Goal: Information Seeking & Learning: Learn about a topic

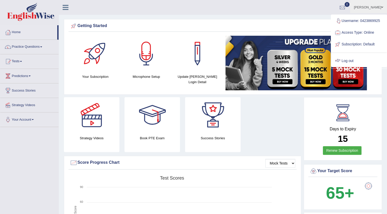
click at [346, 62] on link "Log out" at bounding box center [358, 61] width 55 height 12
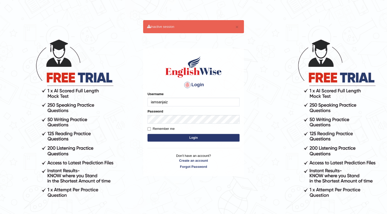
type input "iamsanjaiz"
click at [147, 134] on button "Login" at bounding box center [193, 138] width 92 height 8
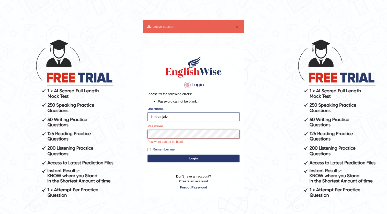
click at [147, 155] on button "Login" at bounding box center [193, 159] width 92 height 8
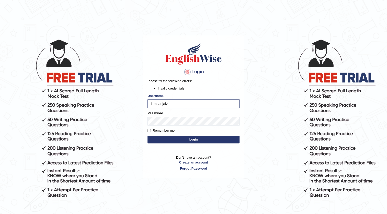
click at [203, 136] on button "Login" at bounding box center [193, 140] width 92 height 8
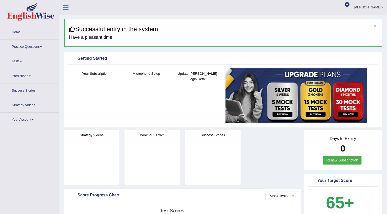
click at [33, 49] on link "Practice Questions" at bounding box center [29, 46] width 58 height 13
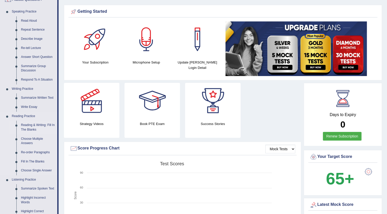
scroll to position [46, 0]
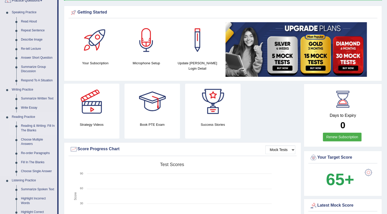
click at [38, 127] on link "Reading & Writing: Fill In The Blanks" at bounding box center [38, 129] width 39 height 14
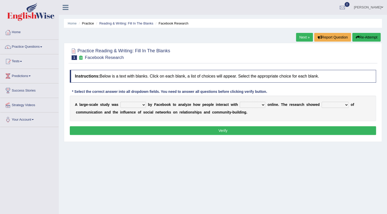
select select "made"
click at [120, 102] on select "surveyed had asked made" at bounding box center [133, 105] width 26 height 6
click at [253, 107] on select "together all each other another" at bounding box center [253, 105] width 26 height 6
select select "each other"
click at [240, 102] on select "together all each other another" at bounding box center [253, 105] width 26 height 6
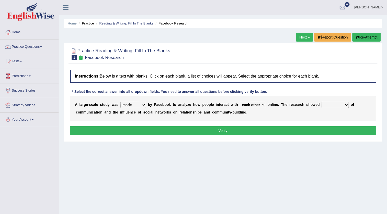
click at [326, 105] on select "advantages standards fellowships patterns" at bounding box center [335, 105] width 27 height 6
select select "patterns"
click at [322, 102] on select "advantages standards fellowships patterns" at bounding box center [335, 105] width 27 height 6
click at [299, 130] on button "Verify" at bounding box center [223, 131] width 306 height 9
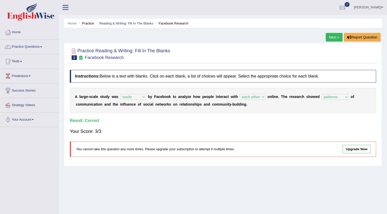
click at [330, 38] on link "Next »" at bounding box center [334, 37] width 17 height 9
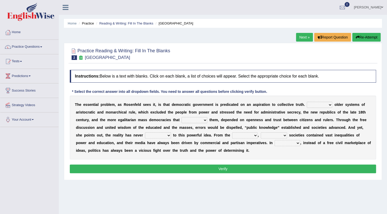
click at [315, 106] on select "Like Unlike Likely Safely" at bounding box center [320, 105] width 26 height 6
click at [173, 186] on div "Home Practice Reading & Writing: Fill In The Blanks New Republic Next » Report …" at bounding box center [223, 128] width 328 height 256
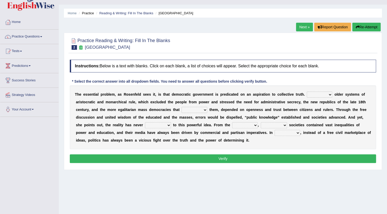
scroll to position [7, 0]
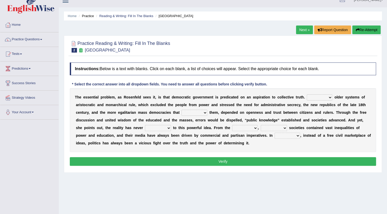
click at [353, 30] on button "Re-Attempt" at bounding box center [366, 30] width 28 height 9
click at [315, 99] on select "Like Unlike Likely Safely" at bounding box center [320, 98] width 26 height 6
click at [307, 95] on select "Like Unlike Likely Safely" at bounding box center [320, 98] width 26 height 6
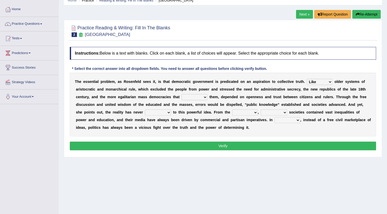
scroll to position [31, 0]
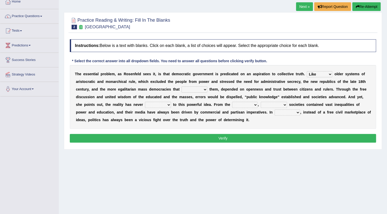
click at [198, 89] on select "readed grated succeeded printed" at bounding box center [194, 90] width 26 height 6
click at [178, 128] on div "T h e e s s e n t i a l p r o b l e m , a s R o s e n f e l d s e e s i t , i s…" at bounding box center [223, 97] width 306 height 64
click at [152, 106] on select "saved up stood up brought up lived up" at bounding box center [158, 105] width 26 height 6
click at [191, 88] on select "readed grated succeeded printed" at bounding box center [194, 90] width 26 height 6
click at [321, 76] on select "Like Unlike Likely Safely" at bounding box center [320, 74] width 26 height 6
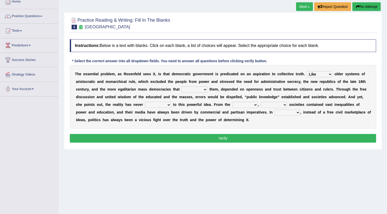
click at [322, 75] on select "Like Unlike Likely Safely" at bounding box center [320, 74] width 26 height 6
click at [292, 124] on div "T h e e s s e n t i a l p r o b l e m , a s R o s e n f e l d s e e s i t , i s…" at bounding box center [223, 97] width 306 height 64
click at [318, 70] on div "T h e e s s e n t i a l p r o b l e m , a s R o s e n f e l d s e e s i t , i s…" at bounding box center [223, 97] width 306 height 64
click at [318, 72] on select "Like Unlike Likely Safely" at bounding box center [320, 74] width 26 height 6
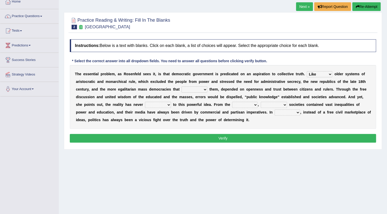
select select "Unlike"
click at [307, 71] on select "Like Unlike Likely Safely" at bounding box center [320, 74] width 26 height 6
click at [196, 89] on select "readed grated succeeded printed" at bounding box center [194, 90] width 26 height 6
select select "succeeded"
click at [181, 87] on select "readed grated succeeded printed" at bounding box center [194, 90] width 26 height 6
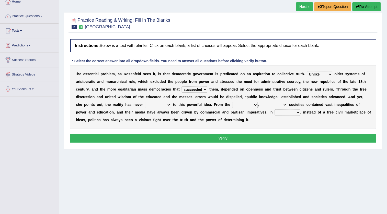
click at [155, 105] on select "saved up stood up brought up lived up" at bounding box center [158, 105] width 26 height 6
click at [233, 102] on select "outset ranged stood caught" at bounding box center [245, 105] width 26 height 6
click at [274, 104] on select "freedom democratic media stilled" at bounding box center [274, 105] width 26 height 6
click at [246, 105] on select "outset ranged stood caught" at bounding box center [245, 105] width 26 height 6
click at [276, 105] on select "freedom democratic media stilled" at bounding box center [274, 105] width 26 height 6
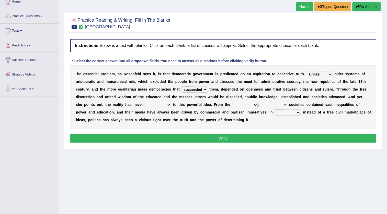
select select "democratic"
click at [261, 102] on select "freedom democratic media stilled" at bounding box center [274, 105] width 26 height 6
click at [277, 111] on select "power practice ideas fought" at bounding box center [288, 113] width 26 height 6
click at [244, 106] on select "outset ranged stood caught" at bounding box center [245, 105] width 26 height 6
click at [232, 102] on select "outset ranged stood caught" at bounding box center [245, 105] width 26 height 6
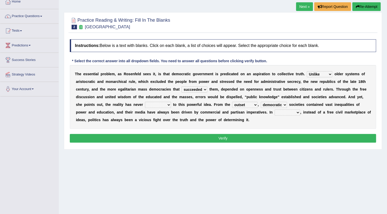
click at [244, 104] on select "outset ranged stood caught" at bounding box center [245, 105] width 26 height 6
click at [232, 102] on select "outset ranged stood caught" at bounding box center [245, 105] width 26 height 6
click at [243, 105] on select "outset ranged stood caught" at bounding box center [245, 105] width 26 height 6
select select "outset"
click at [232, 102] on select "outset ranged stood caught" at bounding box center [245, 105] width 26 height 6
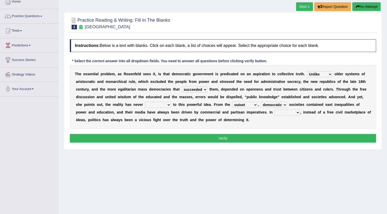
click at [153, 103] on select "saved up stood up brought up lived up" at bounding box center [158, 105] width 26 height 6
select select "brought up"
click at [145, 102] on select "saved up stood up brought up lived up" at bounding box center [158, 105] width 26 height 6
click at [279, 112] on select "power practice ideas fought" at bounding box center [288, 113] width 26 height 6
select select "practice"
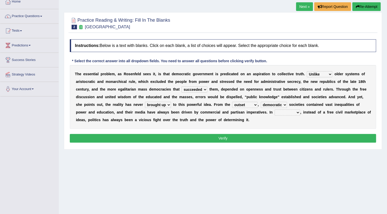
click at [275, 110] on select "power practice ideas fought" at bounding box center [288, 113] width 26 height 6
click at [268, 136] on button "Verify" at bounding box center [223, 138] width 306 height 9
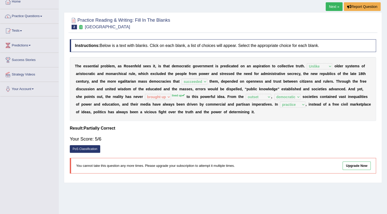
click at [337, 7] on link "Next »" at bounding box center [334, 6] width 17 height 9
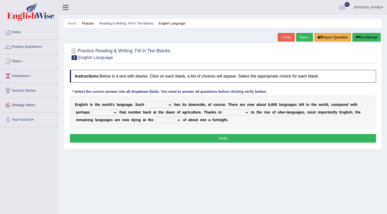
click at [286, 36] on link "« Prev" at bounding box center [286, 37] width 17 height 9
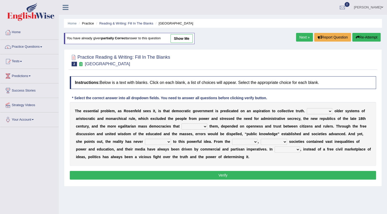
click at [311, 111] on select "Like Unlike Likely Safely" at bounding box center [320, 111] width 26 height 6
select select "Unlike"
click at [307, 108] on select "Like Unlike Likely Safely" at bounding box center [320, 111] width 26 height 6
click at [204, 125] on select "readed grated succeeded printed" at bounding box center [194, 127] width 26 height 6
select select "succeeded"
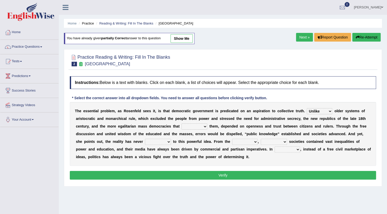
click at [181, 124] on select "readed grated succeeded printed" at bounding box center [194, 127] width 26 height 6
click at [159, 142] on select "saved up stood up brought up lived up" at bounding box center [158, 142] width 26 height 6
select select "lived up"
click at [145, 139] on select "saved up stood up brought up lived up" at bounding box center [158, 142] width 26 height 6
click at [237, 140] on select "outset ranged stood caught" at bounding box center [245, 142] width 26 height 6
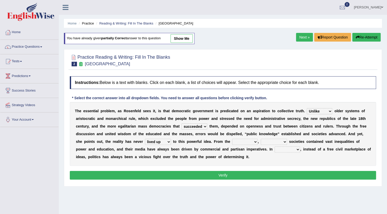
select select "outset"
click at [232, 139] on select "outset ranged stood caught" at bounding box center [245, 142] width 26 height 6
click at [265, 140] on select "freedom democratic media stilled" at bounding box center [274, 142] width 26 height 6
click at [309, 158] on div "T h e e s s e n t i a l p r o b l e m , a s R o s e n f e l d s e e s i t , i s…" at bounding box center [223, 134] width 306 height 64
click at [304, 40] on link "Next »" at bounding box center [304, 37] width 17 height 9
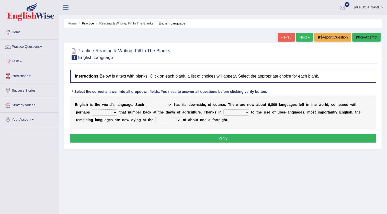
click at [156, 104] on select "power idea subject dominance" at bounding box center [159, 105] width 26 height 6
click at [158, 105] on select "power idea subject dominance" at bounding box center [159, 105] width 26 height 6
click at [110, 112] on select "rise twice firstly never" at bounding box center [105, 113] width 26 height 6
click at [235, 158] on div "Home Practice Reading & Writing: Fill In The Blanks English Language « Prev Nex…" at bounding box center [223, 128] width 328 height 256
click at [225, 112] on select "rare start part bother" at bounding box center [236, 113] width 26 height 6
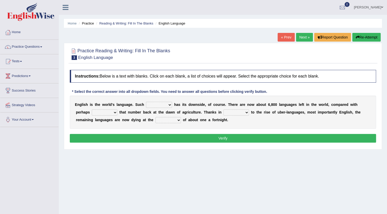
click at [165, 121] on select "state rate wait great" at bounding box center [168, 120] width 26 height 6
click at [158, 104] on select "power idea subject dominance" at bounding box center [159, 105] width 26 height 6
click at [230, 92] on div "* Select the correct answer into all dropdown fields. You need to answer all qu…" at bounding box center [169, 91] width 199 height 5
click at [159, 105] on select "power idea subject dominance" at bounding box center [159, 105] width 26 height 6
select select "dominance"
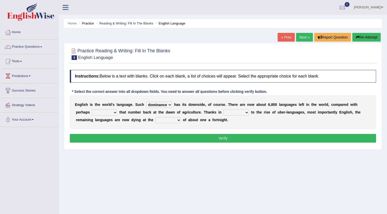
click at [146, 102] on select "power idea subject dominance" at bounding box center [159, 105] width 26 height 6
click at [163, 105] on select "power idea subject dominance" at bounding box center [159, 105] width 26 height 6
click at [113, 112] on select "rise twice firstly never" at bounding box center [105, 113] width 26 height 6
click at [247, 124] on div "E n g l i s h i s t h e w o r l d ' s l a n g u a g e . S u c h power idea subj…" at bounding box center [223, 112] width 306 height 33
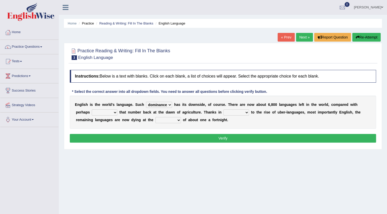
click at [243, 112] on select "rare start part bother" at bounding box center [236, 113] width 26 height 6
click at [197, 127] on div "E n g l i s h i s t h e w o r l d ' s l a n g u a g e . S u c h power idea subj…" at bounding box center [223, 112] width 306 height 33
click at [165, 119] on select "state rate wait great" at bounding box center [168, 120] width 26 height 6
select select "rate"
click at [155, 117] on select "state rate wait great" at bounding box center [168, 120] width 26 height 6
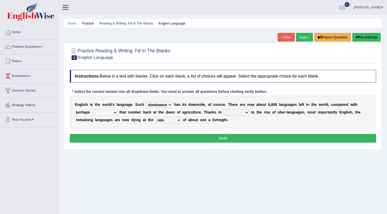
click at [231, 111] on select "rare start part bother" at bounding box center [236, 113] width 26 height 6
click at [99, 111] on select "rise twice firstly never" at bounding box center [105, 113] width 26 height 6
select select "twice"
click at [92, 110] on select "rise twice firstly never" at bounding box center [105, 113] width 26 height 6
click at [225, 112] on select "rare start part bother" at bounding box center [236, 113] width 26 height 6
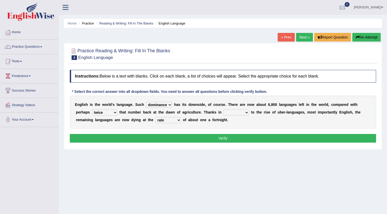
select select "start"
click at [223, 110] on select "rare start part bother" at bounding box center [236, 113] width 26 height 6
click at [172, 121] on select "state rate wait great" at bounding box center [168, 120] width 26 height 6
click at [107, 114] on select "rise twice firstly never" at bounding box center [105, 113] width 26 height 6
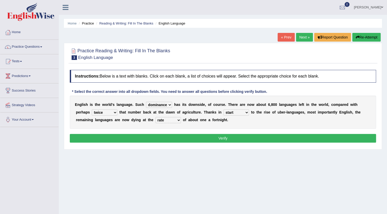
click at [107, 114] on select "rise twice firstly never" at bounding box center [105, 113] width 26 height 6
click at [140, 138] on button "Verify" at bounding box center [223, 138] width 306 height 9
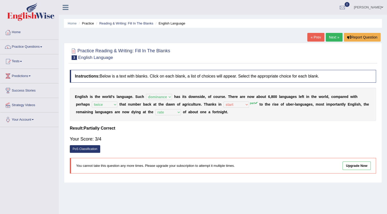
click at [327, 36] on link "Next »" at bounding box center [334, 37] width 17 height 9
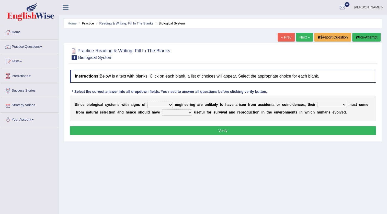
click at [161, 107] on select "system national extra complex" at bounding box center [160, 105] width 26 height 6
click at [170, 150] on div "Home Practice Reading & Writing: Fill In The Blanks Biological System « Prev Ne…" at bounding box center [223, 128] width 328 height 256
click at [155, 104] on select "system national extra complex" at bounding box center [160, 105] width 26 height 6
select select "complex"
click at [147, 102] on select "system national extra complex" at bounding box center [160, 105] width 26 height 6
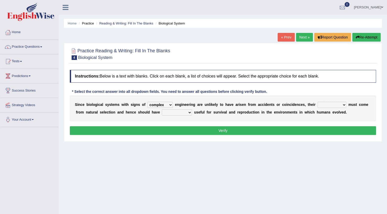
click at [326, 107] on select "presence organisation registration structures" at bounding box center [331, 105] width 29 height 6
select select "structures"
click at [317, 102] on select "presence organisation registration structures" at bounding box center [331, 105] width 29 height 6
click at [322, 105] on select "presence organisation registration structures" at bounding box center [331, 105] width 29 height 6
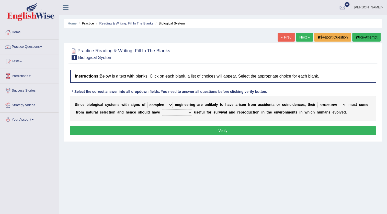
click at [177, 113] on select "functions cultures samples introductions" at bounding box center [177, 113] width 30 height 6
select select "functions"
click at [162, 110] on select "functions cultures samples introductions" at bounding box center [177, 113] width 30 height 6
click at [176, 112] on select "functions cultures samples introductions" at bounding box center [177, 113] width 30 height 6
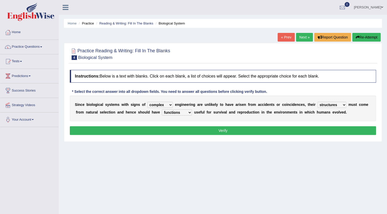
click at [197, 132] on button "Verify" at bounding box center [223, 131] width 306 height 9
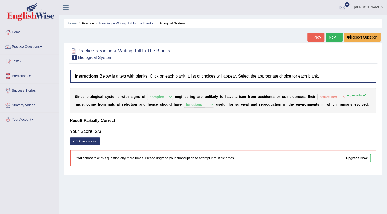
click at [335, 35] on link "Next »" at bounding box center [334, 37] width 17 height 9
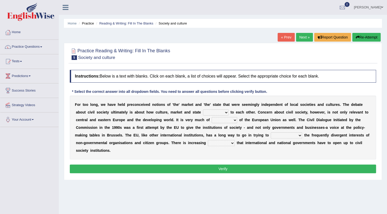
click at [215, 112] on select "stay relate bring telling" at bounding box center [216, 113] width 26 height 6
select select "relate"
click at [203, 110] on select "stay relate bring telling" at bounding box center [216, 113] width 26 height 6
click at [217, 118] on select "interest brought shown suspect" at bounding box center [225, 120] width 26 height 6
click at [208, 112] on select "stay relate bring telling" at bounding box center [216, 113] width 26 height 6
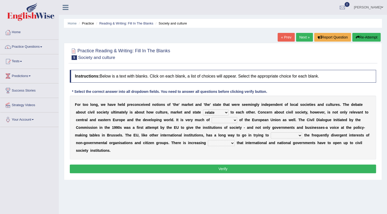
click at [203, 110] on select "stay relate bring telling" at bounding box center [216, 113] width 26 height 6
click at [222, 121] on select "interest brought shown suspect" at bounding box center [225, 120] width 26 height 6
select select "interest"
click at [212, 117] on select "interest brought shown suspect" at bounding box center [225, 120] width 26 height 6
drag, startPoint x: 278, startPoint y: 135, endPoint x: 277, endPoint y: 132, distance: 3.4
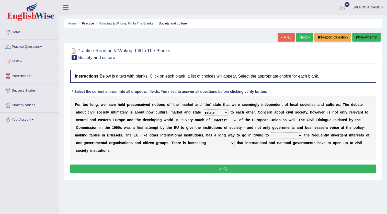
click at [277, 134] on select "indulge express supreme accommodate" at bounding box center [286, 136] width 31 height 6
click at [220, 143] on select "tolerance expression recognition sample" at bounding box center [221, 143] width 27 height 6
select select "sample"
click at [208, 140] on select "tolerance expression recognition sample" at bounding box center [221, 143] width 27 height 6
click at [294, 136] on select "indulge express supreme accommodate" at bounding box center [286, 136] width 31 height 6
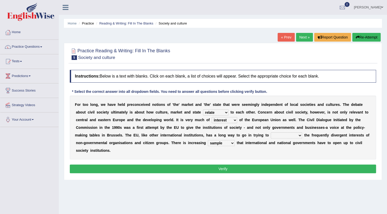
select select "express"
click at [271, 133] on select "indulge express supreme accommodate" at bounding box center [286, 136] width 31 height 6
click at [258, 168] on button "Verify" at bounding box center [223, 169] width 306 height 9
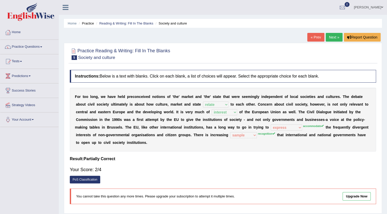
click at [302, 129] on div "F o r t o o l o n g , w e h a v e h e l d p r e c o n c e i v e d n o t i o n s…" at bounding box center [223, 120] width 306 height 64
drag, startPoint x: 289, startPoint y: 123, endPoint x: 285, endPoint y: 125, distance: 4.6
click at [289, 123] on div "F o r t o o l o n g , w e h a v e h e l d p r e c o n c e i v e d n o t i o n s…" at bounding box center [223, 120] width 306 height 64
click at [327, 36] on link "Next »" at bounding box center [334, 37] width 17 height 9
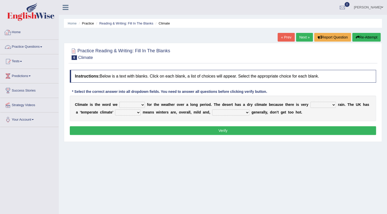
click at [16, 33] on link "Home" at bounding box center [29, 31] width 58 height 13
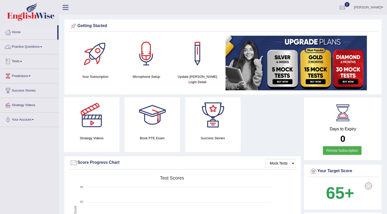
click at [30, 47] on link "Practice Questions" at bounding box center [29, 46] width 58 height 13
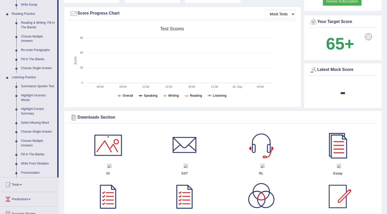
scroll to position [186, 0]
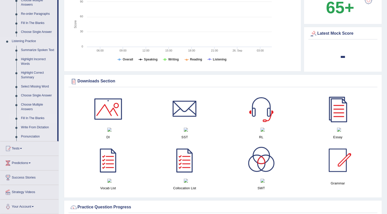
click at [38, 118] on link "Fill In The Blanks" at bounding box center [38, 118] width 39 height 9
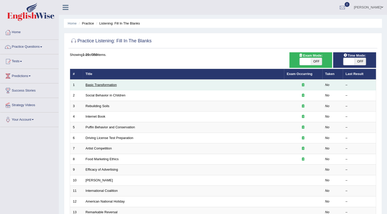
click at [102, 84] on link "Basic Transformation" at bounding box center [101, 85] width 31 height 4
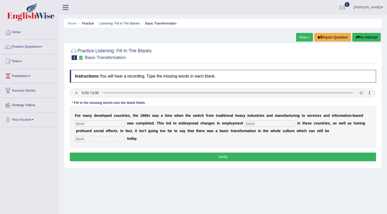
click at [116, 125] on input "text" at bounding box center [100, 124] width 50 height 6
click at [263, 126] on input "text" at bounding box center [270, 124] width 50 height 6
click at [38, 46] on link "Practice Questions" at bounding box center [29, 46] width 58 height 13
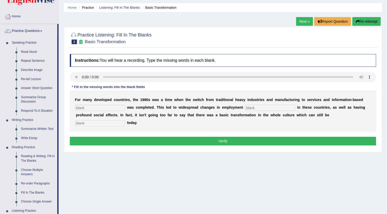
scroll to position [70, 0]
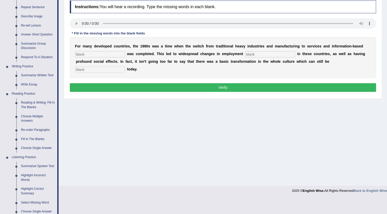
click at [114, 112] on div "Home Practice Listening: Fill In The Blanks Basic Transformation Next » Report …" at bounding box center [223, 58] width 328 height 256
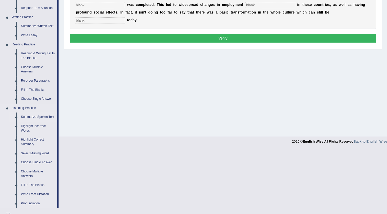
scroll to position [116, 0]
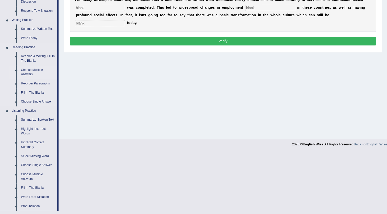
click at [36, 70] on link "Choose Multiple Answers" at bounding box center [38, 73] width 39 height 14
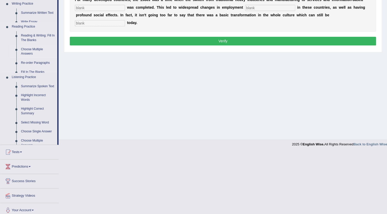
scroll to position [54, 0]
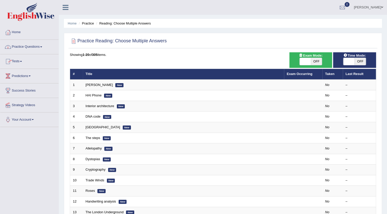
click at [24, 50] on link "Practice Questions" at bounding box center [29, 46] width 58 height 13
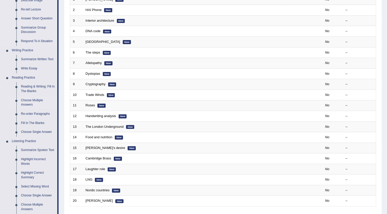
scroll to position [93, 0]
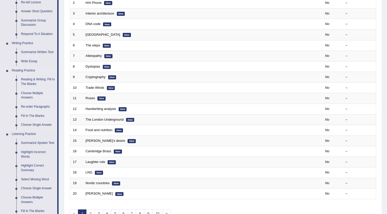
click at [36, 114] on link "Fill In The Blanks" at bounding box center [38, 116] width 39 height 9
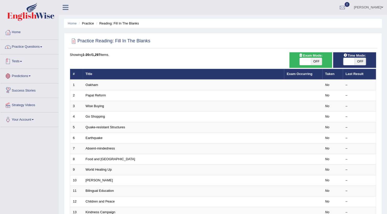
click at [25, 47] on link "Practice Questions" at bounding box center [29, 46] width 58 height 13
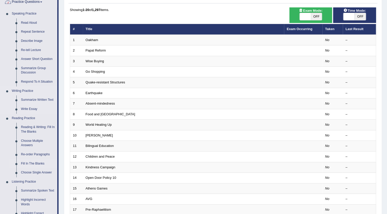
scroll to position [46, 0]
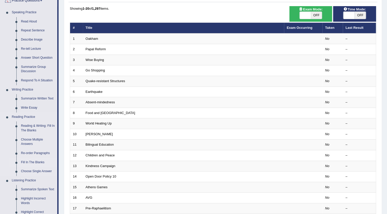
click at [31, 161] on link "Fill In The Blanks" at bounding box center [38, 162] width 39 height 9
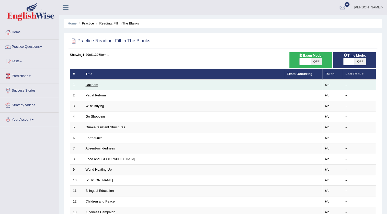
click at [92, 84] on link "Oakham" at bounding box center [92, 85] width 13 height 4
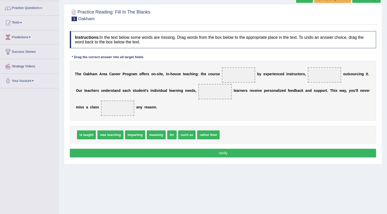
scroll to position [31, 0]
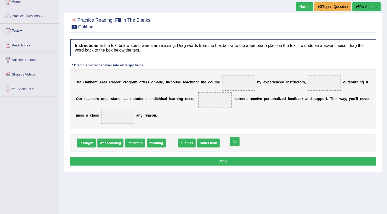
drag, startPoint x: 173, startPoint y: 143, endPoint x: 236, endPoint y: 143, distance: 62.4
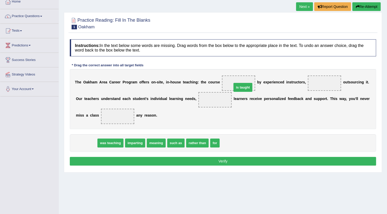
drag, startPoint x: 91, startPoint y: 143, endPoint x: 246, endPoint y: 87, distance: 165.1
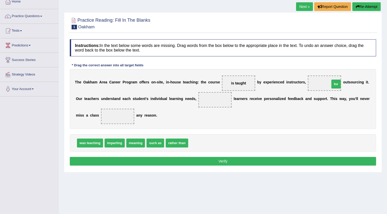
drag, startPoint x: 194, startPoint y: 144, endPoint x: 344, endPoint y: 85, distance: 161.2
click at [113, 142] on span "imparting" at bounding box center [115, 143] width 20 height 9
drag, startPoint x: 117, startPoint y: 142, endPoint x: 220, endPoint y: 98, distance: 111.5
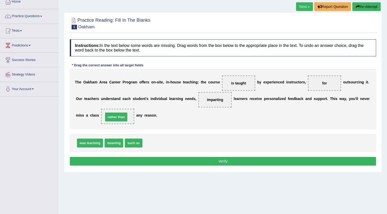
drag, startPoint x: 161, startPoint y: 144, endPoint x: 122, endPoint y: 118, distance: 46.8
click at [191, 161] on button "Verify" at bounding box center [223, 161] width 306 height 9
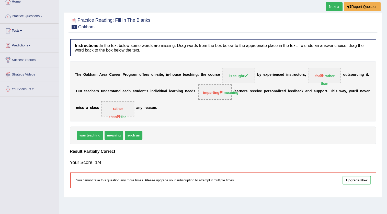
drag, startPoint x: 317, startPoint y: 73, endPoint x: 237, endPoint y: 105, distance: 86.7
click at [257, 112] on div "T h e O a k h a m A r e a C a r e e r P r o g r a m o f f e r s o n - s i t e ,…" at bounding box center [223, 92] width 306 height 60
drag, startPoint x: 209, startPoint y: 92, endPoint x: 213, endPoint y: 89, distance: 4.6
click at [213, 89] on span "imparting meaning" at bounding box center [214, 92] width 33 height 15
click at [335, 8] on link "Next »" at bounding box center [334, 6] width 17 height 9
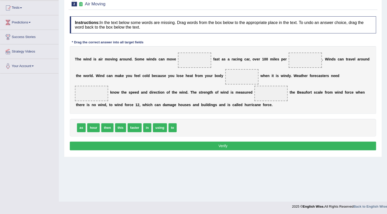
scroll to position [31, 0]
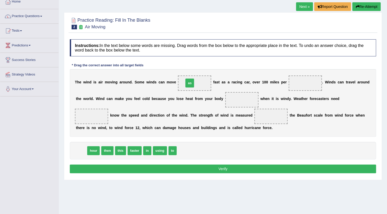
drag, startPoint x: 78, startPoint y: 152, endPoint x: 192, endPoint y: 84, distance: 132.2
drag, startPoint x: 84, startPoint y: 148, endPoint x: 301, endPoint y: 82, distance: 227.0
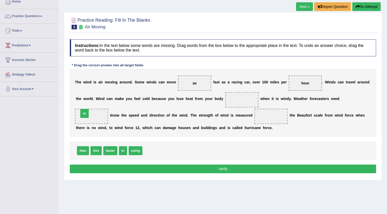
drag, startPoint x: 150, startPoint y: 150, endPoint x: 86, endPoint y: 113, distance: 73.8
drag, startPoint x: 135, startPoint y: 153, endPoint x: 272, endPoint y: 120, distance: 140.1
drag, startPoint x: 109, startPoint y: 151, endPoint x: 237, endPoint y: 100, distance: 137.6
click at [232, 170] on button "Verify" at bounding box center [223, 169] width 306 height 9
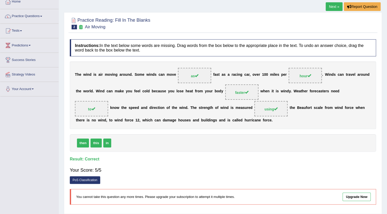
click at [335, 7] on link "Next »" at bounding box center [334, 6] width 17 height 9
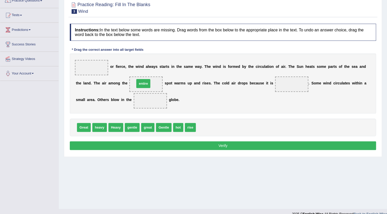
drag, startPoint x: 207, startPoint y: 130, endPoint x: 146, endPoint y: 87, distance: 75.1
drag, startPoint x: 120, startPoint y: 122, endPoint x: 92, endPoint y: 66, distance: 63.0
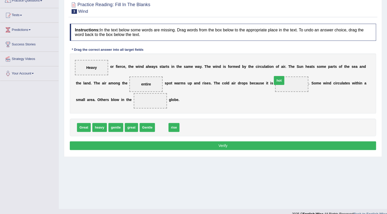
drag, startPoint x: 165, startPoint y: 125, endPoint x: 283, endPoint y: 79, distance: 126.8
drag, startPoint x: 128, startPoint y: 128, endPoint x: 151, endPoint y: 103, distance: 33.5
click at [130, 143] on button "Verify" at bounding box center [223, 146] width 306 height 9
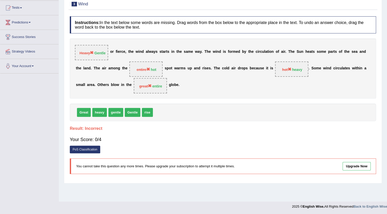
scroll to position [31, 0]
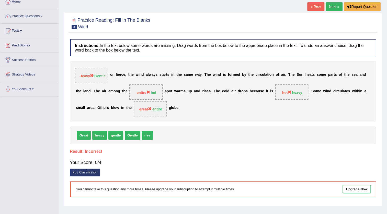
drag, startPoint x: 150, startPoint y: 92, endPoint x: 260, endPoint y: 85, distance: 110.4
click at [259, 85] on div "Heavy Gentle o r f i e r c e , t h e w i n d a l w a y s s t a r t s i n t h e …" at bounding box center [223, 92] width 306 height 60
click at [327, 7] on link "Next »" at bounding box center [334, 6] width 17 height 9
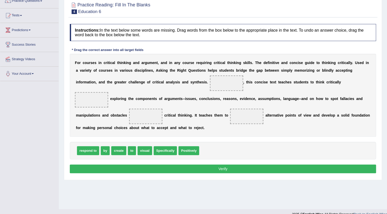
scroll to position [54, 0]
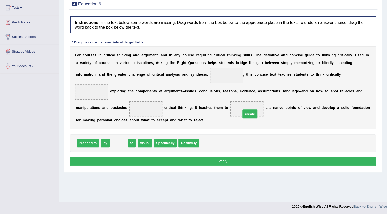
drag, startPoint x: 116, startPoint y: 143, endPoint x: 245, endPoint y: 111, distance: 132.2
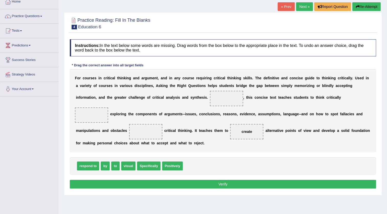
scroll to position [31, 0]
drag, startPoint x: 172, startPoint y: 168, endPoint x: 226, endPoint y: 104, distance: 83.3
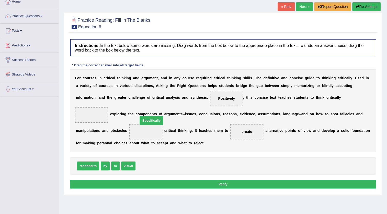
drag, startPoint x: 156, startPoint y: 165, endPoint x: 158, endPoint y: 120, distance: 45.8
drag, startPoint x: 155, startPoint y: 132, endPoint x: 153, endPoint y: 167, distance: 35.3
drag, startPoint x: 141, startPoint y: 165, endPoint x: 220, endPoint y: 96, distance: 104.7
drag, startPoint x: 145, startPoint y: 165, endPoint x: 94, endPoint y: 110, distance: 74.9
drag, startPoint x: 117, startPoint y: 167, endPoint x: 149, endPoint y: 130, distance: 49.7
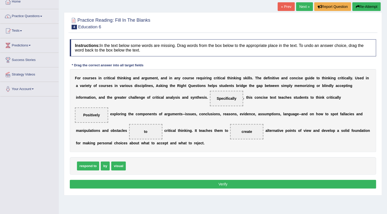
click at [170, 182] on button "Verify" at bounding box center [223, 184] width 306 height 9
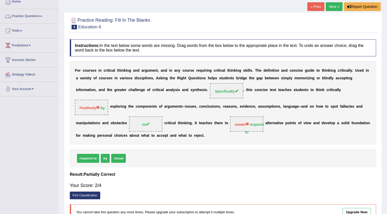
click at [35, 13] on link "Practice Questions" at bounding box center [29, 15] width 58 height 13
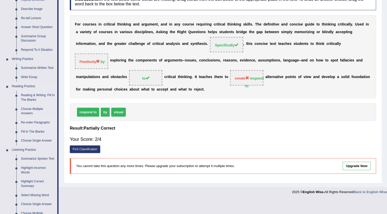
click at [33, 122] on link "Re-order Paragraphs" at bounding box center [38, 122] width 39 height 9
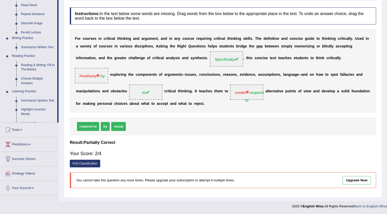
scroll to position [62, 0]
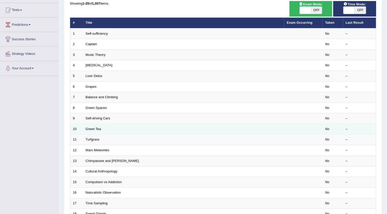
scroll to position [30, 0]
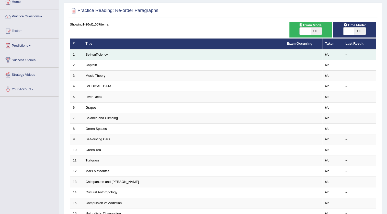
click at [94, 54] on link "Self-sufficiency" at bounding box center [97, 55] width 22 height 4
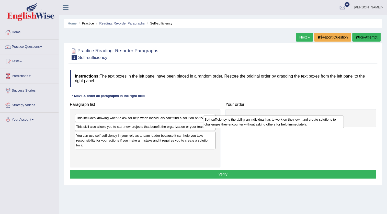
drag, startPoint x: 136, startPoint y: 159, endPoint x: 265, endPoint y: 125, distance: 132.8
click at [265, 125] on div "Self-sufficiency is the ability an individual has to work on their own and crea…" at bounding box center [273, 122] width 141 height 13
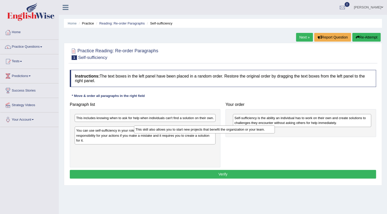
drag, startPoint x: 202, startPoint y: 128, endPoint x: 261, endPoint y: 131, distance: 59.4
click at [261, 131] on div "This skill also allows you to start new projects that benefit the organization …" at bounding box center [204, 130] width 141 height 8
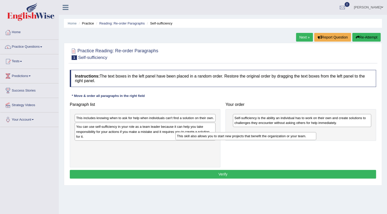
drag, startPoint x: 195, startPoint y: 128, endPoint x: 339, endPoint y: 131, distance: 145.0
click at [316, 132] on div "This skill also allows you to start new projects that benefit the organization …" at bounding box center [245, 136] width 141 height 8
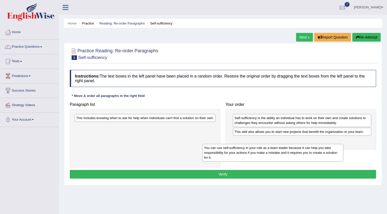
drag, startPoint x: 191, startPoint y: 129, endPoint x: 302, endPoint y: 139, distance: 110.9
click at [322, 147] on div "You can use self-sufficiency in your role as a team leader because it can help …" at bounding box center [272, 153] width 141 height 18
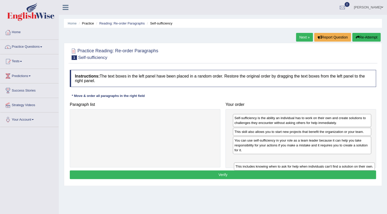
drag, startPoint x: 176, startPoint y: 120, endPoint x: 336, endPoint y: 162, distance: 165.4
click at [336, 163] on div "This includes knowing when to ask for help when individuals can't find a soluti…" at bounding box center [304, 167] width 141 height 8
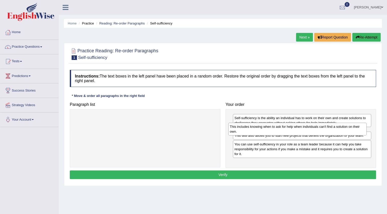
drag, startPoint x: 298, startPoint y: 162, endPoint x: 293, endPoint y: 130, distance: 32.3
click at [293, 130] on div "This includes knowing when to ask for help when individuals can't find a soluti…" at bounding box center [297, 129] width 138 height 13
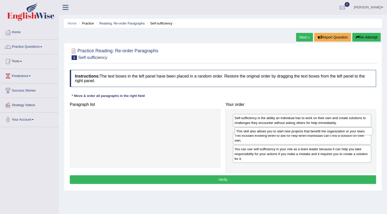
drag, startPoint x: 285, startPoint y: 145, endPoint x: 287, endPoint y: 131, distance: 13.9
click at [287, 131] on div "This skill also allows you to start new projects that benefit the organization …" at bounding box center [304, 132] width 138 height 8
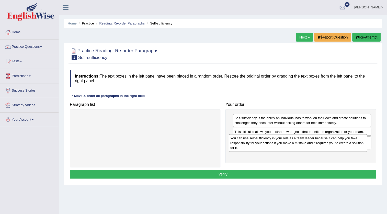
drag, startPoint x: 281, startPoint y: 161, endPoint x: 277, endPoint y: 144, distance: 17.6
click at [277, 145] on div "You can use self-sufficiency in your role as a team leader because it can help …" at bounding box center [298, 143] width 138 height 18
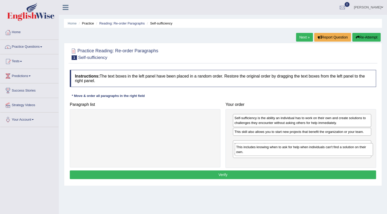
drag, startPoint x: 278, startPoint y: 144, endPoint x: 282, endPoint y: 157, distance: 13.5
click at [282, 156] on div "This includes knowing when to ask for help when individuals can't find a soluti…" at bounding box center [304, 149] width 138 height 13
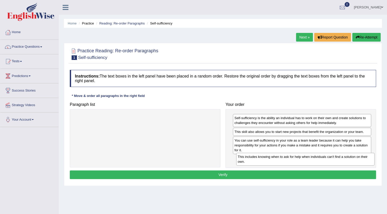
drag, startPoint x: 280, startPoint y: 144, endPoint x: 285, endPoint y: 166, distance: 22.5
click at [285, 166] on div "This includes knowing when to ask for help when individuals can't find a soluti…" at bounding box center [305, 159] width 138 height 13
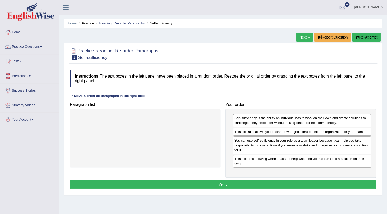
click at [281, 184] on button "Verify" at bounding box center [223, 184] width 306 height 9
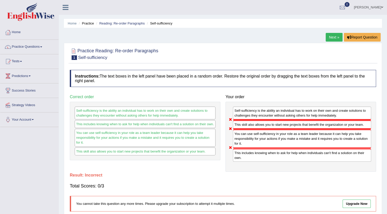
drag, startPoint x: 259, startPoint y: 137, endPoint x: 265, endPoint y: 155, distance: 18.3
click at [265, 155] on div "Self-sufficiency is the ability an individual has to work on their own and crea…" at bounding box center [300, 137] width 151 height 70
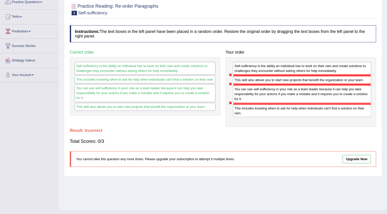
scroll to position [31, 0]
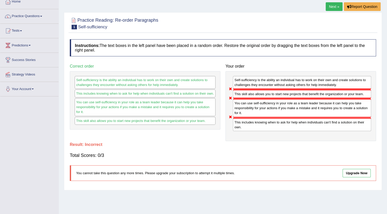
click at [335, 8] on link "Next »" at bounding box center [334, 6] width 17 height 9
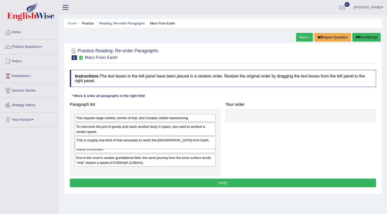
click at [203, 149] on div "This is roughly one-third of that necessary to reach the [GEOGRAPHIC_DATA] from…" at bounding box center [145, 142] width 141 height 13
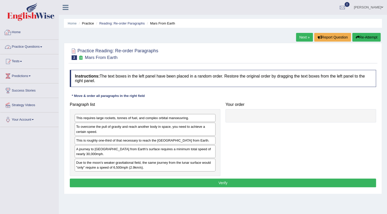
click at [25, 44] on link "Practice Questions" at bounding box center [29, 46] width 58 height 13
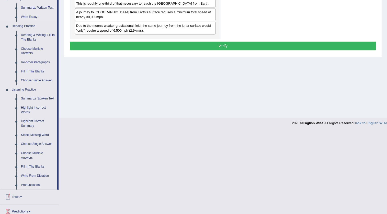
scroll to position [139, 0]
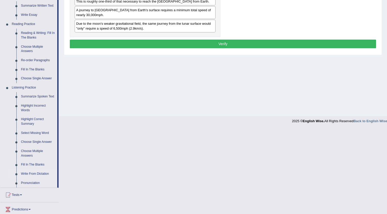
click at [36, 174] on link "Write From Dictation" at bounding box center [38, 174] width 39 height 9
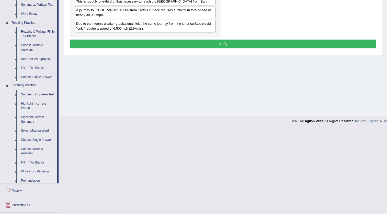
scroll to position [54, 0]
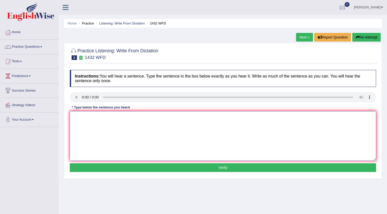
click at [87, 118] on textarea at bounding box center [223, 136] width 306 height 50
type textarea "More physical activity is beneficial to your health."
click at [127, 168] on button "Verify" at bounding box center [223, 168] width 306 height 9
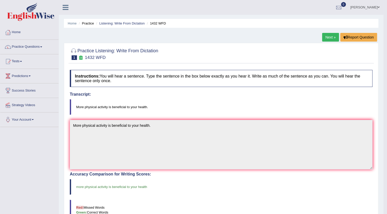
click at [327, 37] on link "Next »" at bounding box center [330, 37] width 17 height 9
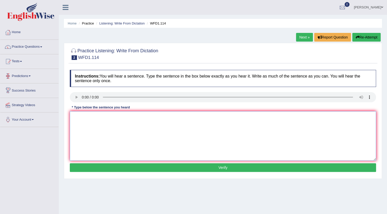
click at [84, 116] on textarea at bounding box center [223, 136] width 306 height 50
click at [101, 117] on textarea "The authors" at bounding box center [223, 136] width 306 height 50
click at [112, 115] on textarea "The authors early" at bounding box center [223, 136] width 306 height 50
click at [156, 117] on textarea "The authors early works are less philosophical a" at bounding box center [223, 136] width 306 height 50
click at [131, 117] on textarea "The authors early works are less philosophical and more expeimental" at bounding box center [223, 136] width 306 height 50
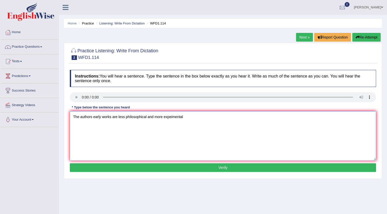
type textarea "The authors early works are less philosophical and more expeimental"
click at [143, 164] on button "Verify" at bounding box center [223, 168] width 306 height 9
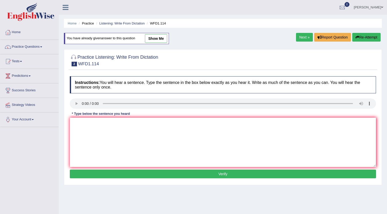
click at [100, 125] on textarea at bounding box center [223, 143] width 306 height 50
click at [98, 124] on textarea "The authors" at bounding box center [223, 143] width 306 height 50
type textarea "The authors early works are less philosophical and more experimental."
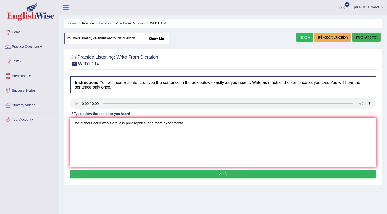
click at [180, 174] on button "Verify" at bounding box center [223, 174] width 306 height 9
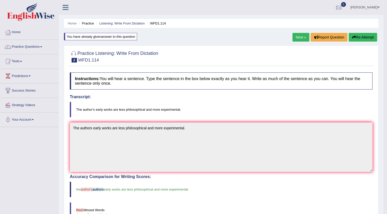
click at [295, 36] on link "Next »" at bounding box center [300, 37] width 17 height 9
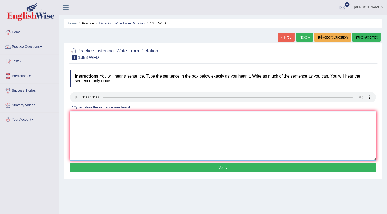
click at [85, 113] on textarea at bounding box center [223, 136] width 306 height 50
click at [111, 119] on textarea "Communication skills" at bounding box center [223, 136] width 306 height 50
click at [182, 118] on textarea "Communication skills have become very important in recent years" at bounding box center [223, 136] width 306 height 50
type textarea "Communication skills have become very important in recent years."
click at [173, 174] on div "Instructions: You will hear a sentence. Type the sentence in the box below exac…" at bounding box center [222, 121] width 309 height 109
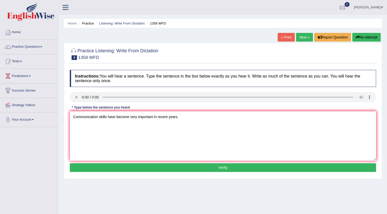
click at [171, 168] on button "Verify" at bounding box center [223, 168] width 306 height 9
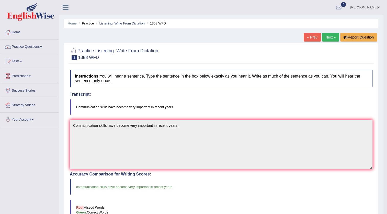
click at [332, 24] on ul "Home Practice Listening: Write From Dictation 1358 WFD" at bounding box center [221, 23] width 314 height 9
click at [333, 34] on link "Next »" at bounding box center [330, 37] width 17 height 9
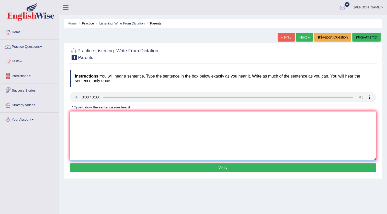
click at [89, 121] on textarea at bounding box center [223, 136] width 306 height 50
click at [145, 118] on textarea "Parents today are involved" at bounding box center [223, 136] width 306 height 50
click at [153, 119] on textarea "Parents today are involvedin the educaa" at bounding box center [223, 136] width 306 height 50
click at [115, 117] on textarea "Parents today are involvedin the education of their children." at bounding box center [223, 136] width 306 height 50
click at [177, 117] on textarea "Parents today are involved in the education of their children." at bounding box center [223, 136] width 306 height 50
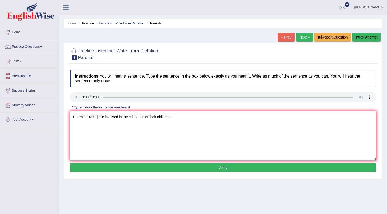
type textarea "Parents today are involved in the education of their children."
click at [202, 168] on button "Verify" at bounding box center [223, 168] width 306 height 9
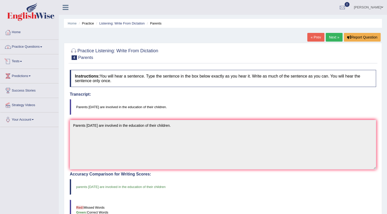
click at [41, 44] on link "Practice Questions" at bounding box center [29, 46] width 58 height 13
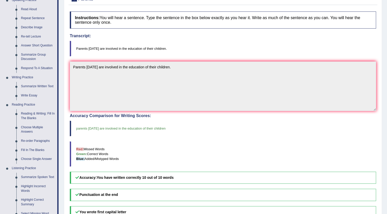
scroll to position [70, 0]
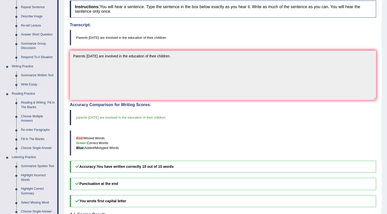
click at [36, 130] on link "Re-order Paragraphs" at bounding box center [38, 130] width 39 height 9
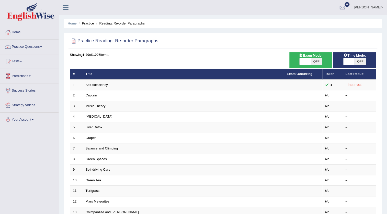
click at [177, 95] on td "Captain" at bounding box center [183, 95] width 201 height 11
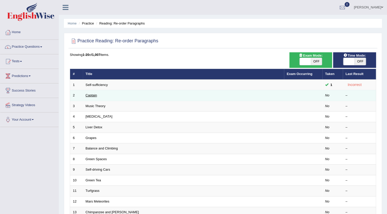
click at [95, 95] on link "Captain" at bounding box center [92, 96] width 12 height 4
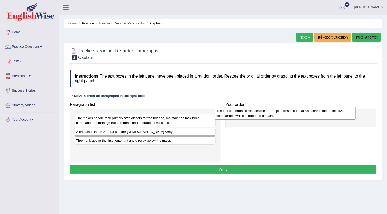
drag, startPoint x: 127, startPoint y: 153, endPoint x: 270, endPoint y: 119, distance: 147.9
click at [270, 118] on div "The first lieutenant is responsible for the platoons in combat and serves their…" at bounding box center [285, 113] width 141 height 13
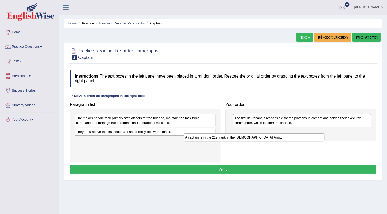
drag, startPoint x: 159, startPoint y: 134, endPoint x: 279, endPoint y: 136, distance: 119.6
click at [279, 137] on div "A captain is in the 21st rank in the US Army." at bounding box center [254, 138] width 141 height 8
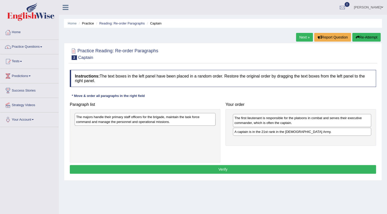
click at [158, 121] on div "The majors handle their primary staff officers for the brigade, maintain the ta…" at bounding box center [145, 119] width 141 height 13
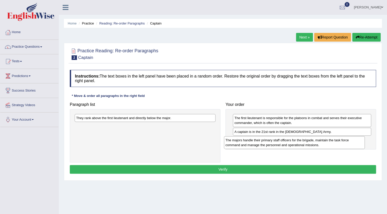
drag, startPoint x: 184, startPoint y: 122, endPoint x: 333, endPoint y: 142, distance: 149.8
click at [333, 142] on div "The majors handle their primary staff officers for the brigade, maintain the ta…" at bounding box center [294, 142] width 141 height 13
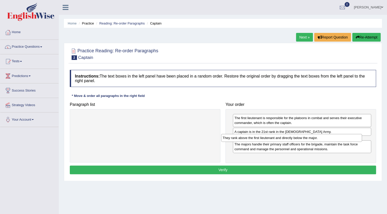
drag, startPoint x: 125, startPoint y: 119, endPoint x: 272, endPoint y: 139, distance: 147.8
click at [272, 139] on div "They rank above the first lieutenant and directly below the major." at bounding box center [291, 138] width 141 height 8
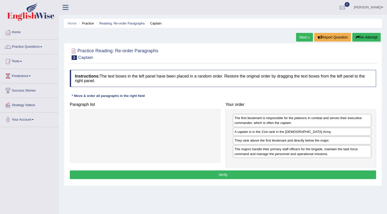
click at [264, 173] on button "Verify" at bounding box center [223, 175] width 306 height 9
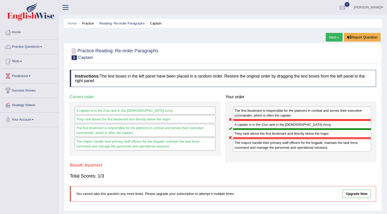
drag, startPoint x: 271, startPoint y: 150, endPoint x: 270, endPoint y: 156, distance: 6.9
click at [270, 156] on div "The first lieutenant is responsible for the platoons in combat and serves their…" at bounding box center [300, 132] width 151 height 60
click at [333, 38] on link "Next »" at bounding box center [334, 37] width 17 height 9
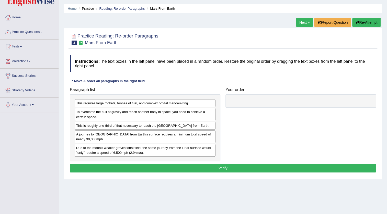
scroll to position [23, 0]
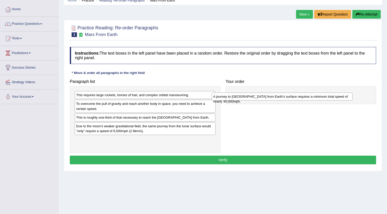
drag, startPoint x: 154, startPoint y: 131, endPoint x: 289, endPoint y: 89, distance: 141.3
click at [285, 93] on div "A journey to [GEOGRAPHIC_DATA] from Earth's surface requires a minimum total sp…" at bounding box center [282, 97] width 141 height 8
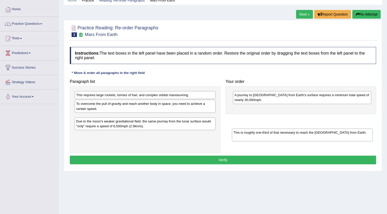
drag, startPoint x: 127, startPoint y: 120, endPoint x: 299, endPoint y: 135, distance: 172.5
click at [292, 135] on div "This is roughly one-third of that necessary to reach the [GEOGRAPHIC_DATA] from…" at bounding box center [302, 135] width 141 height 13
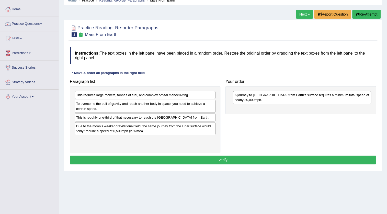
drag, startPoint x: 247, startPoint y: 89, endPoint x: 226, endPoint y: 151, distance: 64.7
click at [226, 151] on div "Paragraph list This requires large rockets, tonnes of fuel, and complex orbital…" at bounding box center [222, 115] width 311 height 77
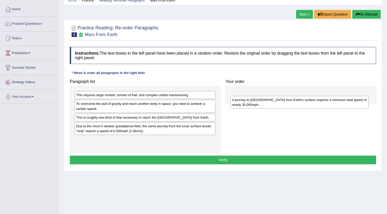
drag, startPoint x: 256, startPoint y: 96, endPoint x: 254, endPoint y: 101, distance: 5.5
click at [254, 101] on div "A journey to Mars from Earth's surface requires a minimum total speed of nearly…" at bounding box center [299, 102] width 138 height 13
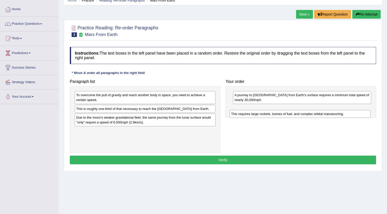
drag, startPoint x: 134, startPoint y: 96, endPoint x: 289, endPoint y: 115, distance: 156.0
click at [289, 115] on div "This requires large rockets, tonnes of fuel, and complex orbital manoeuvring." at bounding box center [300, 114] width 141 height 8
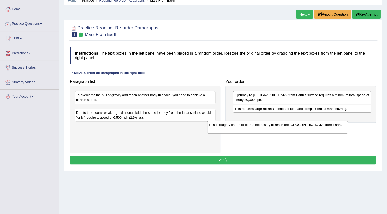
drag, startPoint x: 201, startPoint y: 112, endPoint x: 334, endPoint y: 128, distance: 134.4
click at [333, 129] on div "This is roughly one-third of that necessary to reach the International Space St…" at bounding box center [277, 127] width 141 height 13
drag, startPoint x: 193, startPoint y: 109, endPoint x: 361, endPoint y: 124, distance: 169.1
click at [361, 124] on div "This is roughly one-third of that necessary to reach the International Space St…" at bounding box center [322, 125] width 141 height 13
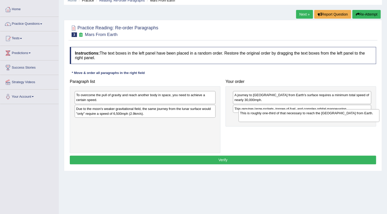
drag, startPoint x: 188, startPoint y: 108, endPoint x: 352, endPoint y: 113, distance: 163.9
click at [352, 113] on div "This is roughly one-third of that necessary to reach the International Space St…" at bounding box center [308, 115] width 141 height 13
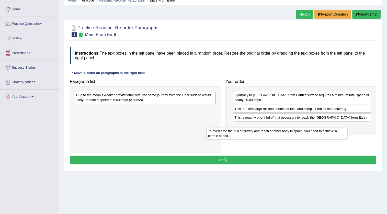
drag, startPoint x: 183, startPoint y: 99, endPoint x: 317, endPoint y: 136, distance: 138.8
click at [317, 136] on div "To overcome the pull of gravity and reach another body in space, you need to ac…" at bounding box center [277, 133] width 141 height 13
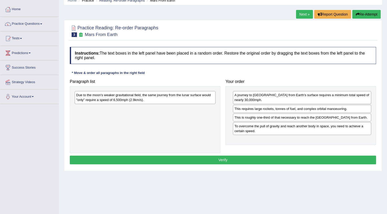
click at [158, 100] on div "Due to the moon's weaker gravitational field, the same journey from the lunar s…" at bounding box center [145, 97] width 141 height 13
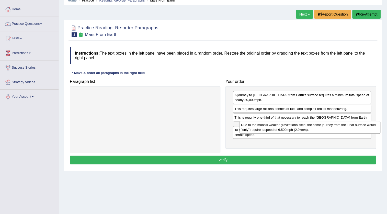
drag, startPoint x: 158, startPoint y: 100, endPoint x: 323, endPoint y: 129, distance: 167.3
click at [323, 129] on div "Due to the moon's weaker gravitational field, the same journey from the lunar s…" at bounding box center [309, 127] width 141 height 13
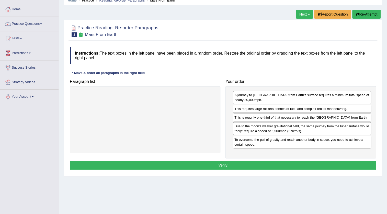
click at [278, 149] on div "To overcome the pull of gravity and reach another body in space, you need to ac…" at bounding box center [302, 142] width 138 height 13
click at [267, 170] on button "Verify" at bounding box center [223, 165] width 306 height 9
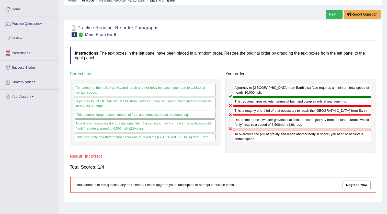
click at [326, 16] on link "Next »" at bounding box center [334, 14] width 17 height 9
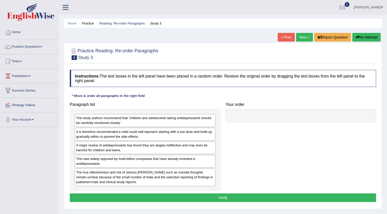
click at [299, 40] on link "Next »" at bounding box center [304, 37] width 17 height 9
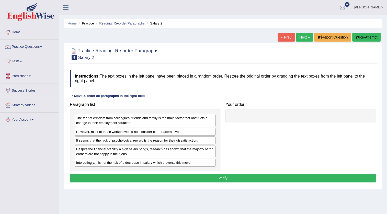
click at [279, 35] on link "« Prev" at bounding box center [286, 37] width 17 height 9
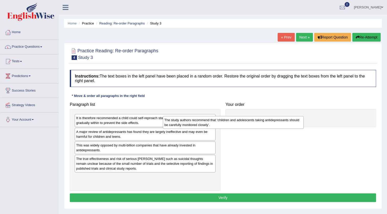
drag, startPoint x: 147, startPoint y: 121, endPoint x: 249, endPoint y: 117, distance: 102.6
click at [248, 117] on div "The study authors recommend that ‘children and adolescents taking antidepressan…" at bounding box center [233, 122] width 141 height 13
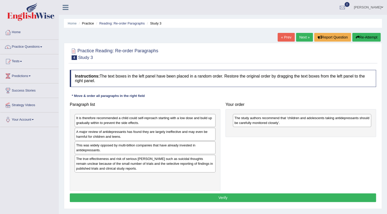
click at [299, 37] on link "Next »" at bounding box center [304, 37] width 17 height 9
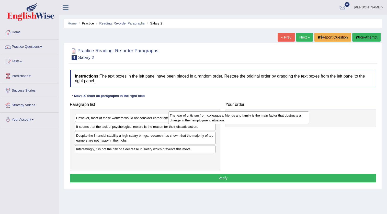
drag, startPoint x: 137, startPoint y: 121, endPoint x: 252, endPoint y: 118, distance: 115.1
click at [252, 118] on div "The fear of criticism from colleagues, friends and family is the main factor th…" at bounding box center [238, 118] width 141 height 13
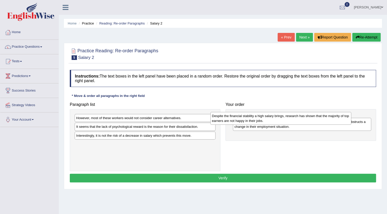
drag, startPoint x: 100, startPoint y: 138, endPoint x: 250, endPoint y: 114, distance: 152.5
click at [250, 114] on div "Despite the financial stability a high salary brings, research has shown that t…" at bounding box center [280, 118] width 141 height 13
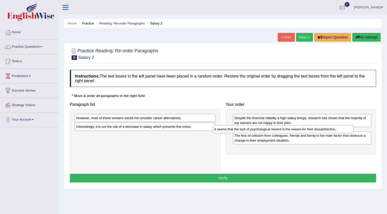
drag, startPoint x: 123, startPoint y: 127, endPoint x: 261, endPoint y: 130, distance: 138.0
click at [261, 130] on div "It seems that the lack of psychological reward is the reason for their dissatis…" at bounding box center [283, 129] width 141 height 8
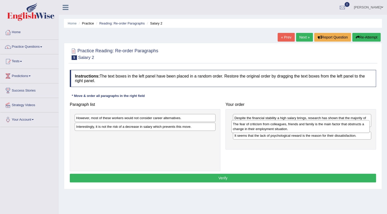
drag, startPoint x: 257, startPoint y: 147, endPoint x: 255, endPoint y: 131, distance: 16.2
click at [255, 131] on div "The fear of criticism from colleagues, friends and family is the main factor th…" at bounding box center [300, 126] width 138 height 13
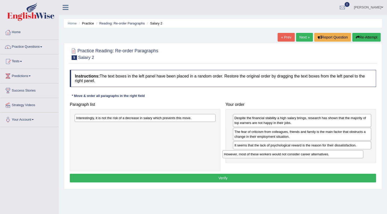
drag, startPoint x: 151, startPoint y: 120, endPoint x: 302, endPoint y: 155, distance: 155.2
click at [302, 155] on div "However, most of these workers would not consider career alternatives." at bounding box center [292, 155] width 141 height 8
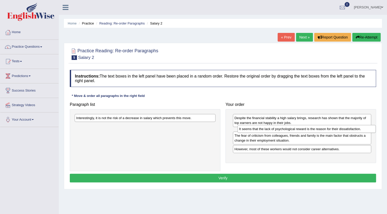
drag, startPoint x: 269, startPoint y: 148, endPoint x: 273, endPoint y: 132, distance: 17.0
click at [273, 132] on div "It seems that the lack of psychological reward is the reason for their dissatis…" at bounding box center [306, 129] width 138 height 8
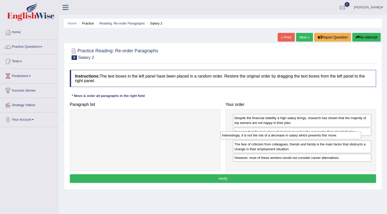
drag, startPoint x: 137, startPoint y: 120, endPoint x: 283, endPoint y: 137, distance: 146.7
click at [283, 137] on div "Interestingly, it is not the risk of a decrease in salary which prevents this m…" at bounding box center [290, 136] width 141 height 8
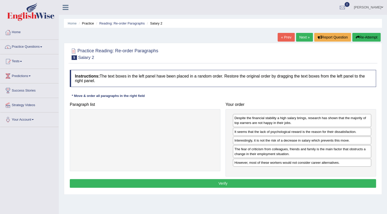
click at [257, 179] on button "Verify" at bounding box center [223, 183] width 306 height 9
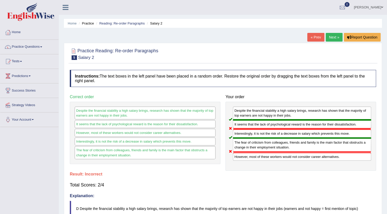
click at [336, 41] on link "Next »" at bounding box center [334, 37] width 17 height 9
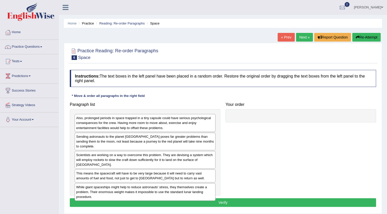
click at [201, 135] on div "Sending astronauts to the planet [GEOGRAPHIC_DATA] poses far greater problems t…" at bounding box center [145, 142] width 141 height 18
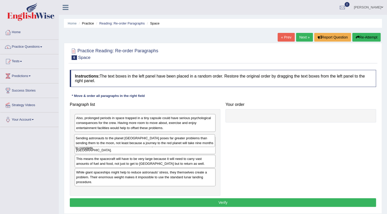
drag, startPoint x: 199, startPoint y: 138, endPoint x: 195, endPoint y: 150, distance: 12.8
click at [197, 142] on div "Sending astronauts to the planet [GEOGRAPHIC_DATA] poses far greater problems t…" at bounding box center [144, 140] width 141 height 13
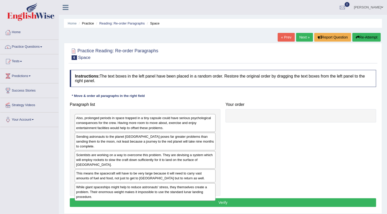
click at [198, 170] on div "This means the spacecraft will have to be very large because it will need to ca…" at bounding box center [145, 176] width 141 height 13
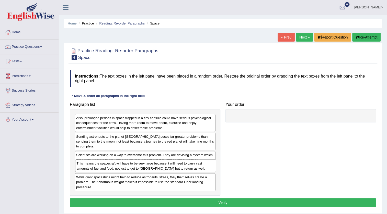
click at [198, 164] on div "This means the spacecraft will have to be very large because it will need to ca…" at bounding box center [145, 166] width 141 height 13
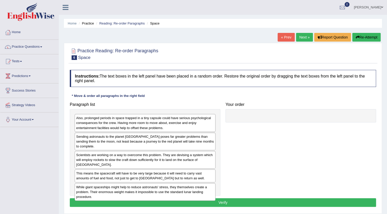
click at [198, 170] on div "This means the spacecraft will have to be very large because it will need to ca…" at bounding box center [145, 176] width 141 height 13
